Goal: Task Accomplishment & Management: Complete application form

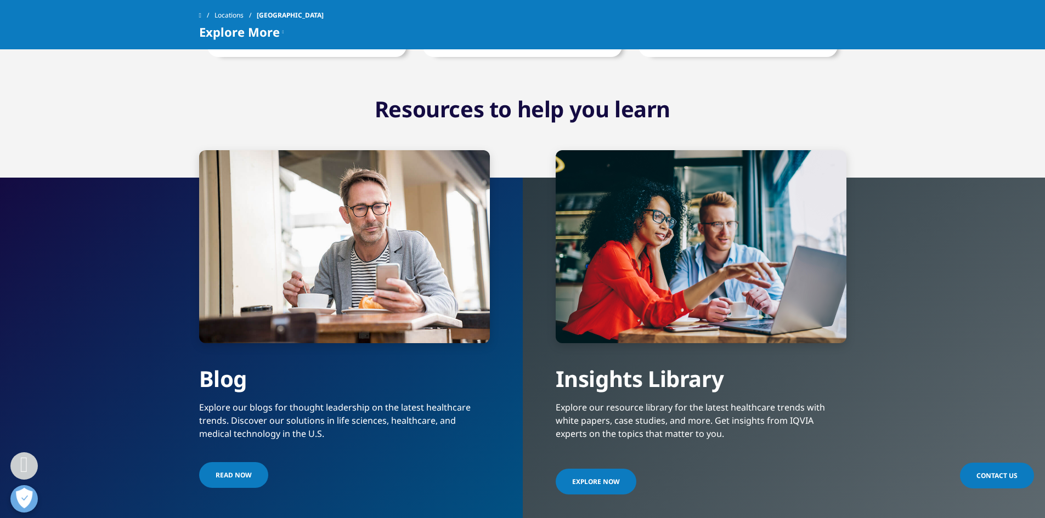
scroll to position [1974, 0]
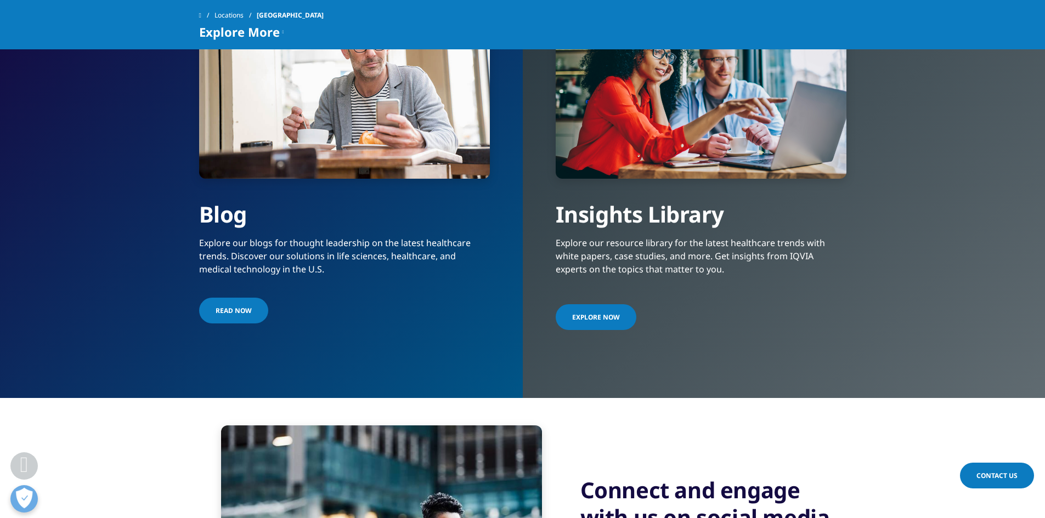
click at [574, 320] on span "Explore Now" at bounding box center [596, 317] width 48 height 9
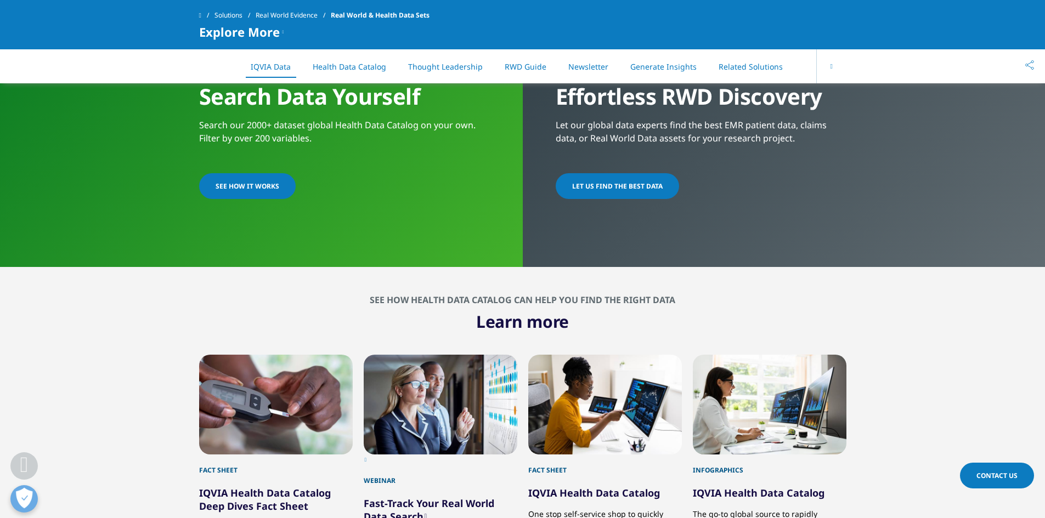
scroll to position [713, 0]
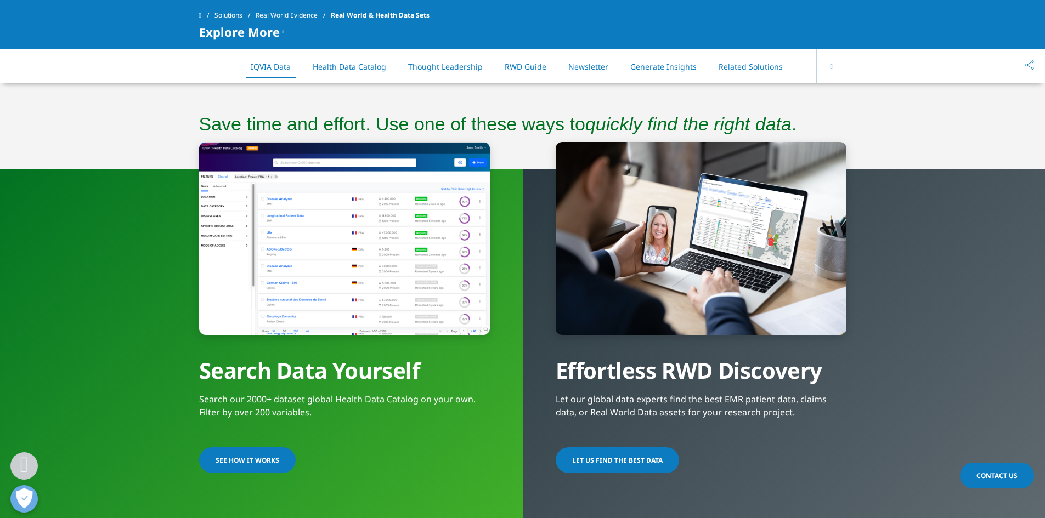
click at [258, 463] on span "SEE HOW IT WORKS" at bounding box center [248, 460] width 64 height 9
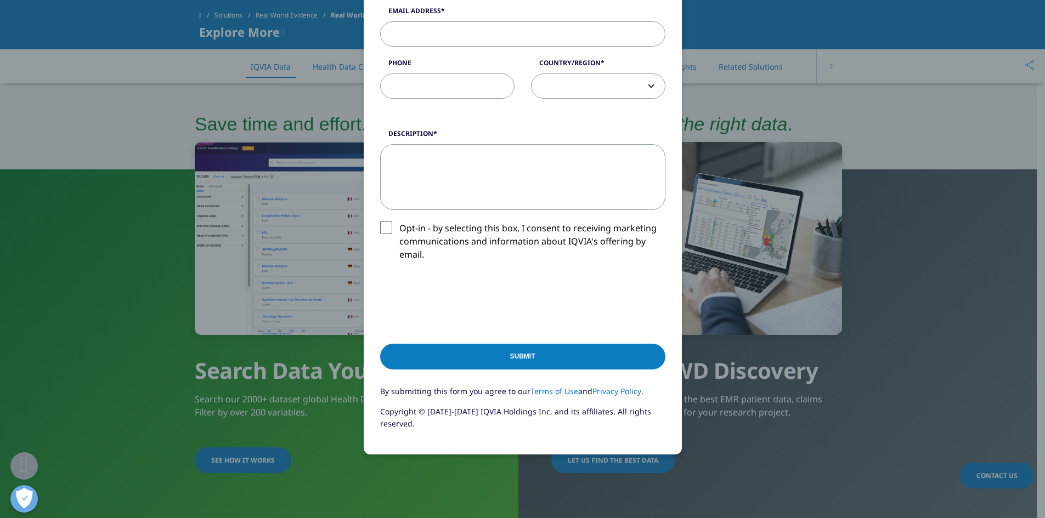
scroll to position [55, 0]
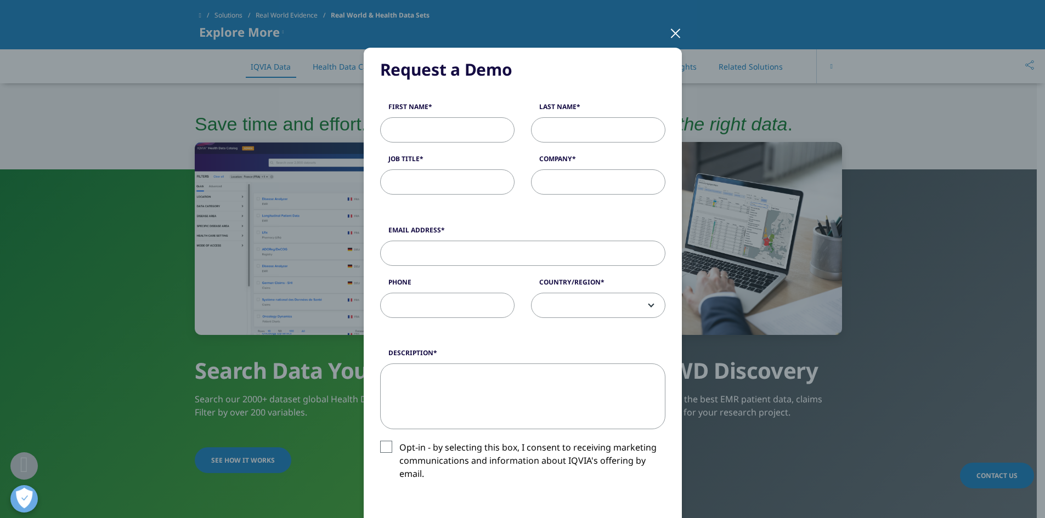
click at [418, 127] on input "First Name" at bounding box center [447, 129] width 134 height 25
type input "[PERSON_NAME]"
type input "Chemistry Department"
type input "[EMAIL_ADDRESS][DOMAIN_NAME]"
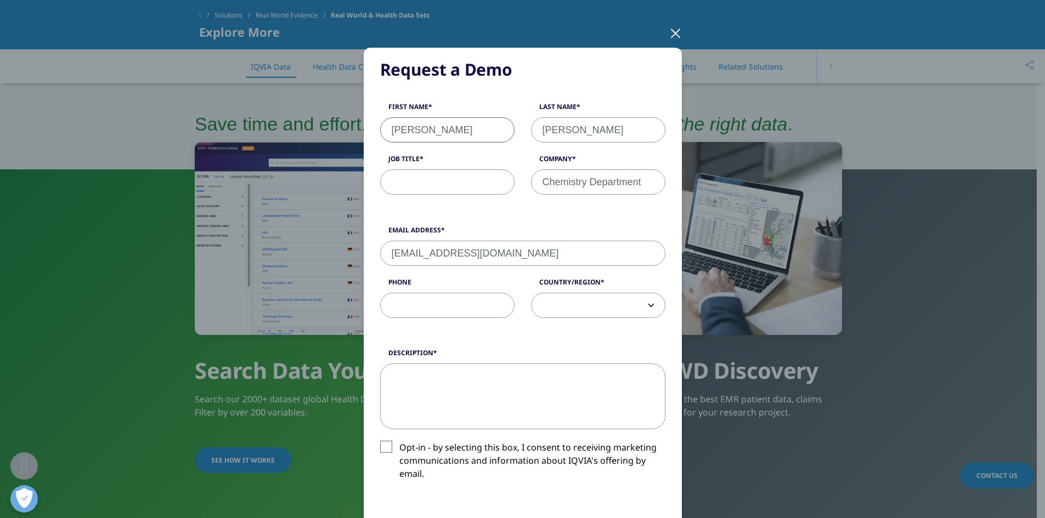
type input "4045807017"
select select "[GEOGRAPHIC_DATA]"
drag, startPoint x: 537, startPoint y: 180, endPoint x: 677, endPoint y: 184, distance: 140.4
click at [677, 184] on div "Request a Demo Request a Demo First Name Emily Last Name Crawford Job Title Com…" at bounding box center [522, 369] width 647 height 849
type input "UNC Chapel Hill"
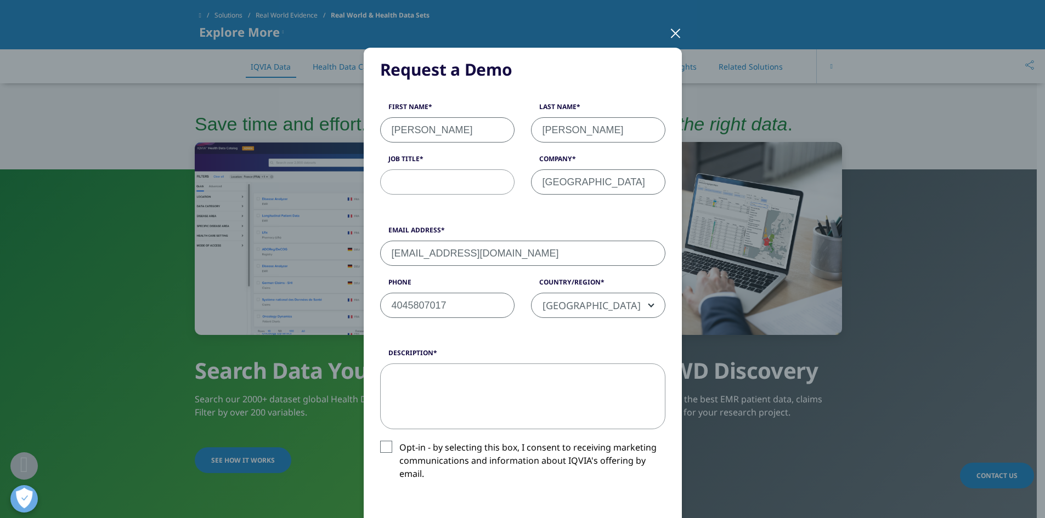
click at [481, 181] on input "Job Title" at bounding box center [447, 181] width 134 height 25
type input "Graduate Student"
click at [483, 365] on textarea "Description" at bounding box center [522, 397] width 285 height 66
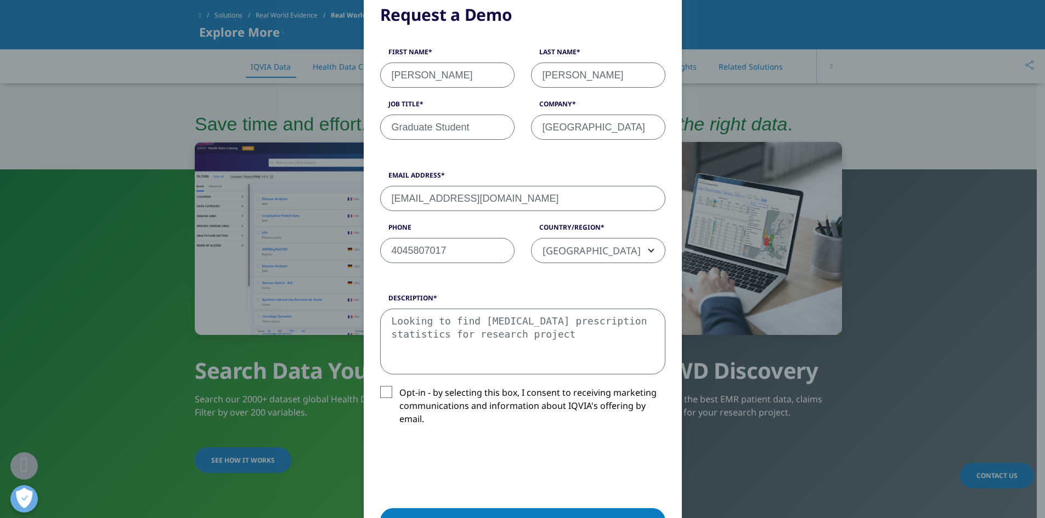
scroll to position [219, 0]
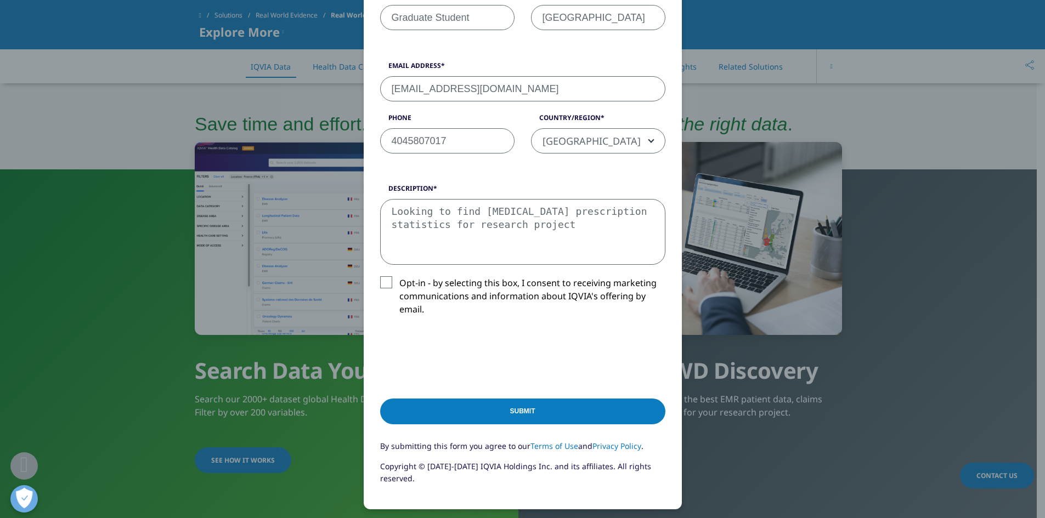
type textarea "Looking to find antidepressant prescription statistics for research project"
click at [418, 407] on input "Submit" at bounding box center [522, 412] width 285 height 26
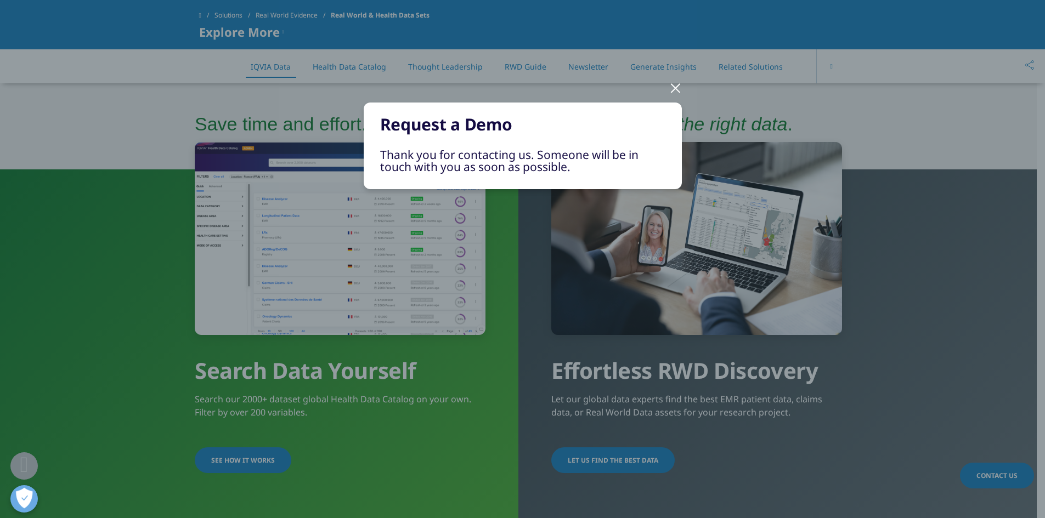
scroll to position [0, 0]
click at [676, 89] on div at bounding box center [675, 87] width 13 height 30
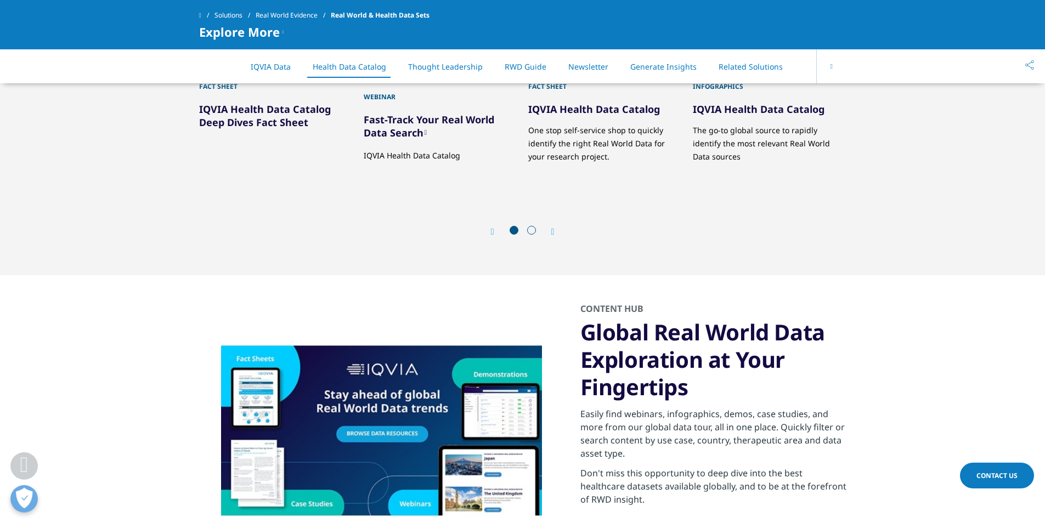
scroll to position [1426, 0]
